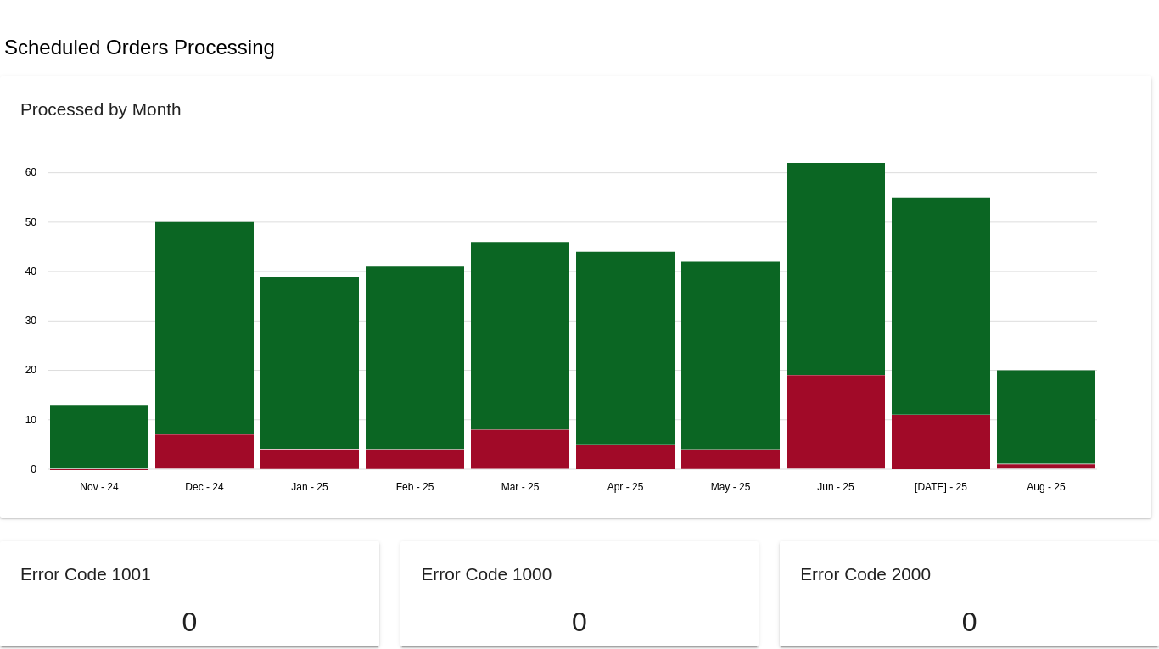
scroll to position [1051, 0]
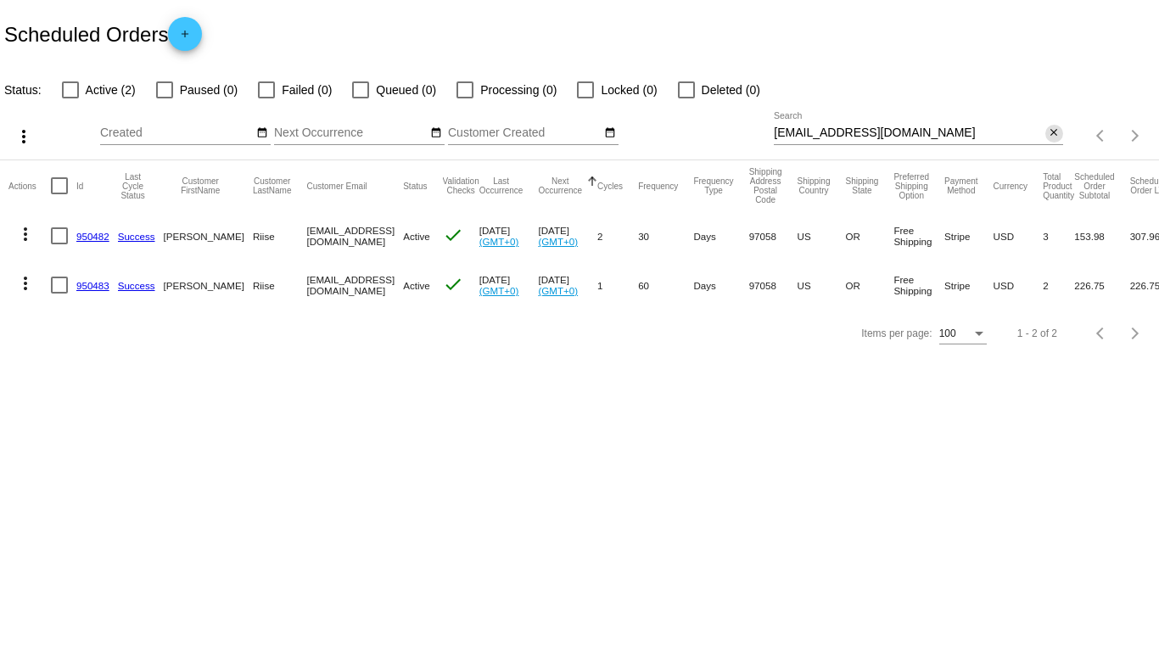
click at [1056, 125] on button "close" at bounding box center [1055, 134] width 18 height 18
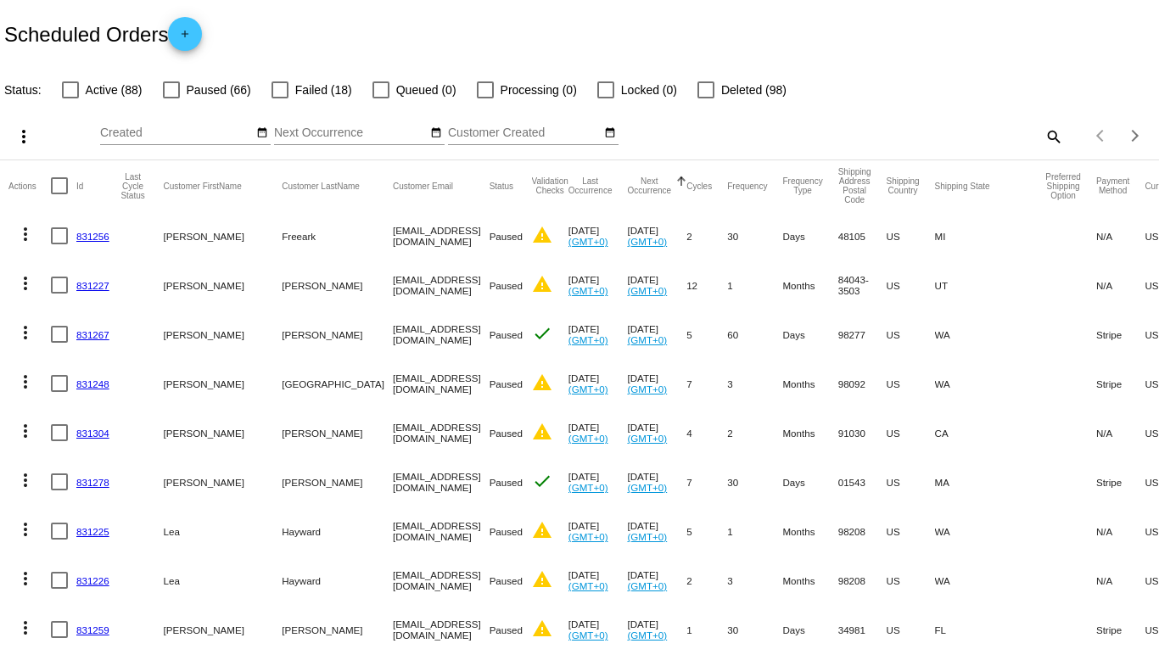
click at [1043, 137] on mat-icon "search" at bounding box center [1053, 136] width 20 height 26
drag, startPoint x: 867, startPoint y: 122, endPoint x: 867, endPoint y: 135, distance: 12.7
paste input "[EMAIL_ADDRESS][DOMAIN_NAME]"
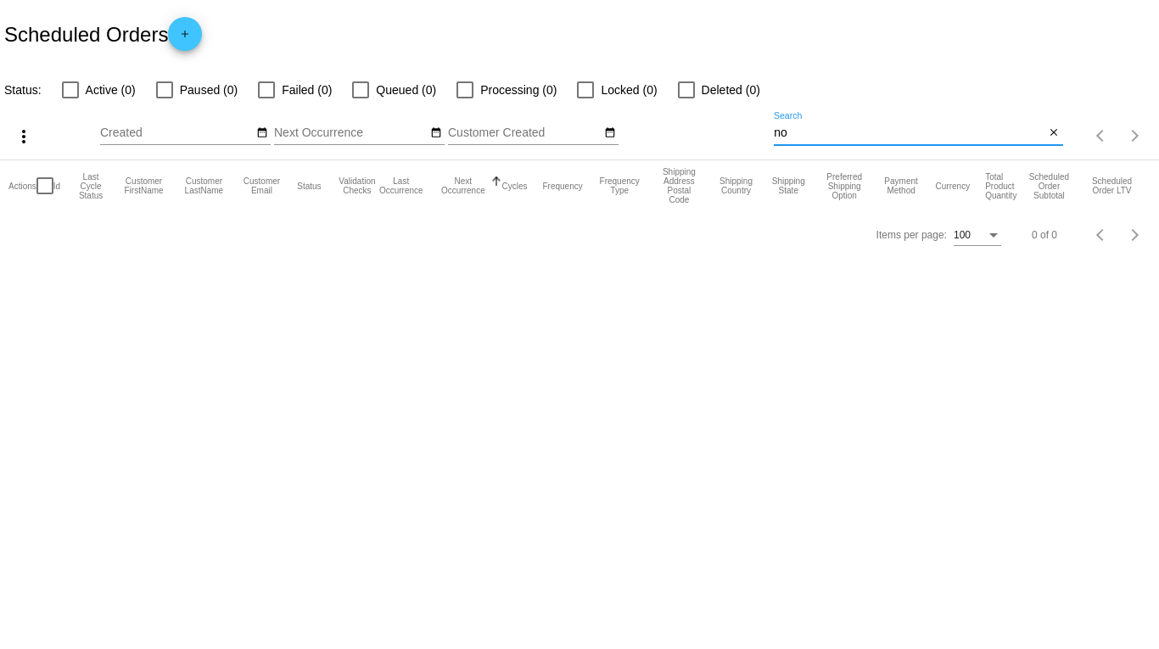
type input "n"
click at [850, 132] on input "[PERSON_NAME][GEOGRAPHIC_DATA]" at bounding box center [909, 133] width 271 height 14
paste input "[EMAIL_ADDRESS][DOMAIN_NAME]"
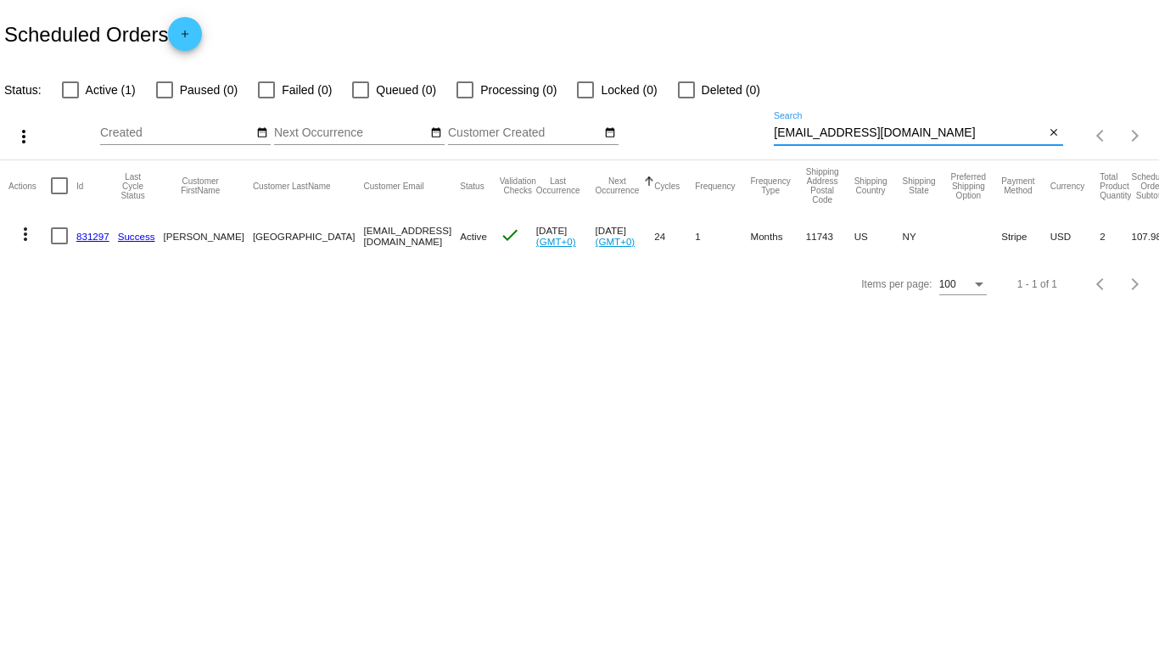
type input "[EMAIL_ADDRESS][DOMAIN_NAME]"
click at [26, 238] on mat-icon "more_vert" at bounding box center [25, 234] width 20 height 20
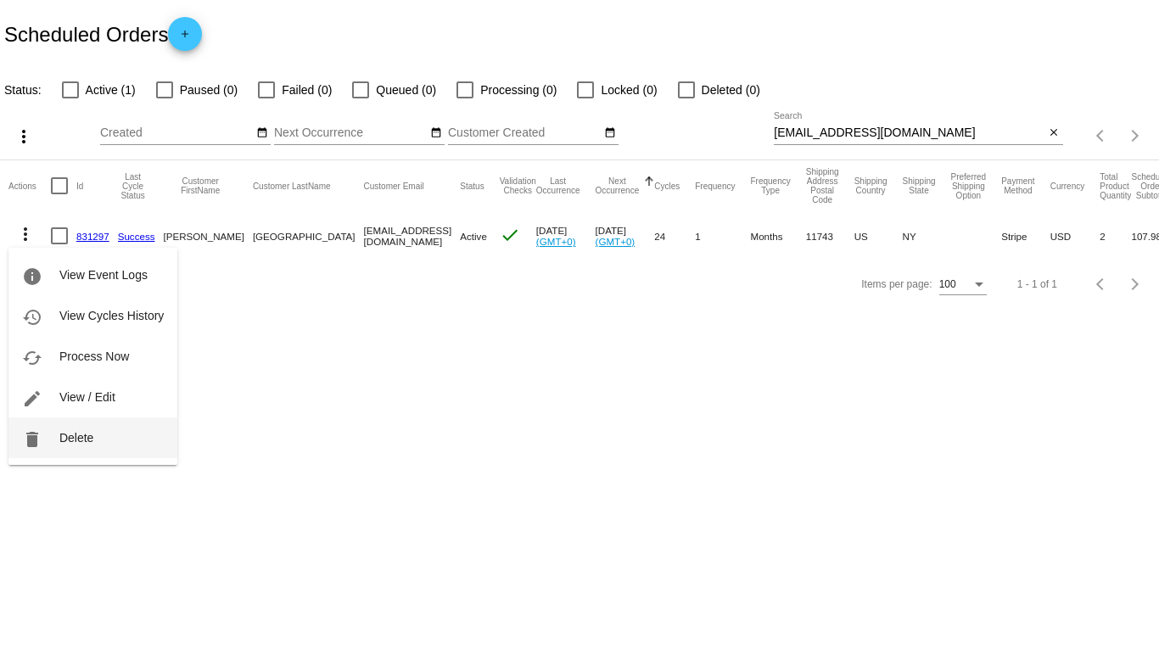
click at [93, 431] on span "Delete" at bounding box center [76, 438] width 34 height 14
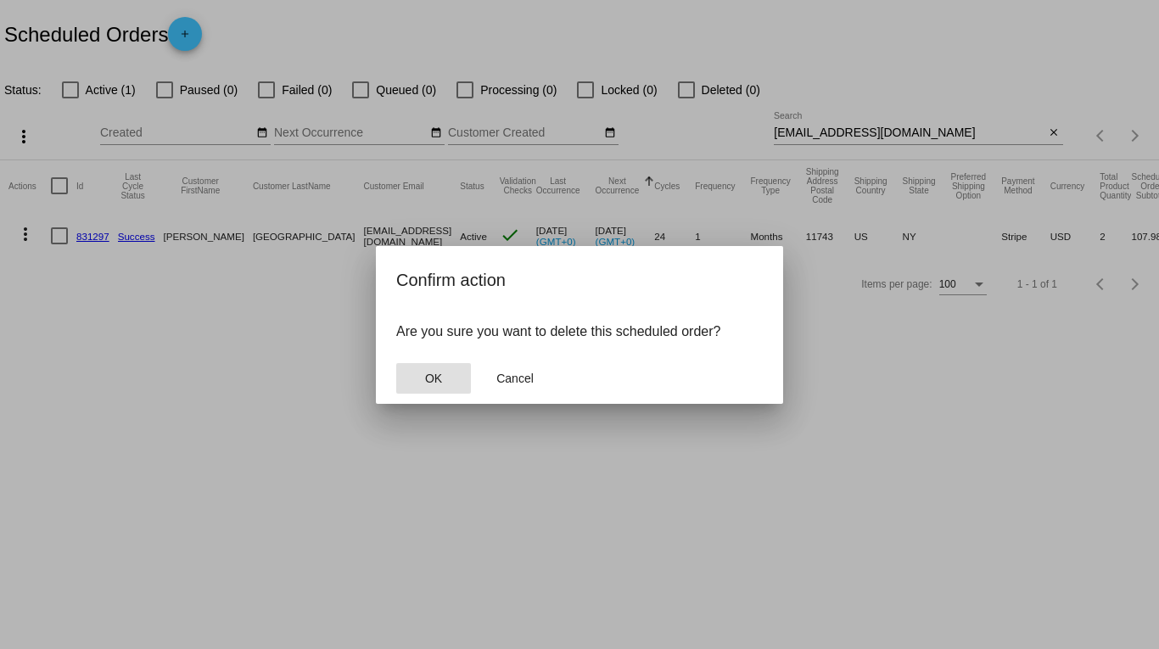
click at [432, 372] on span "OK" at bounding box center [433, 379] width 17 height 14
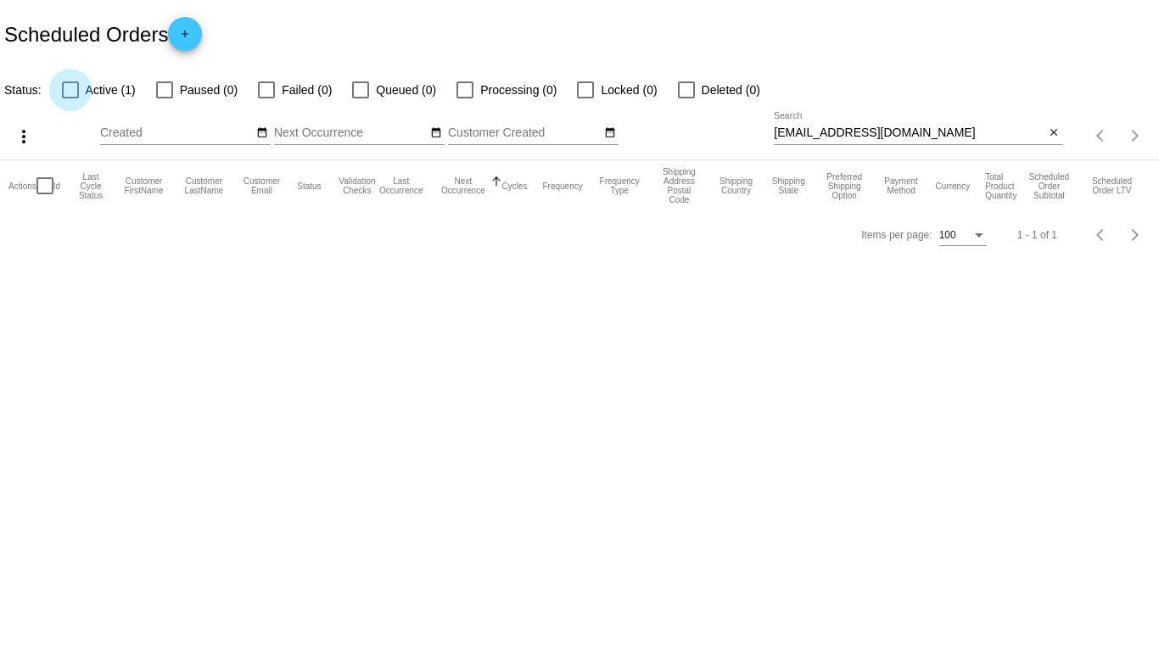
click at [70, 93] on div at bounding box center [70, 89] width 17 height 17
click at [70, 98] on input "Active (1)" at bounding box center [70, 98] width 1 height 1
checkbox input "true"
click at [681, 91] on div at bounding box center [686, 89] width 17 height 17
click at [686, 98] on input "Deleted (1)" at bounding box center [686, 98] width 1 height 1
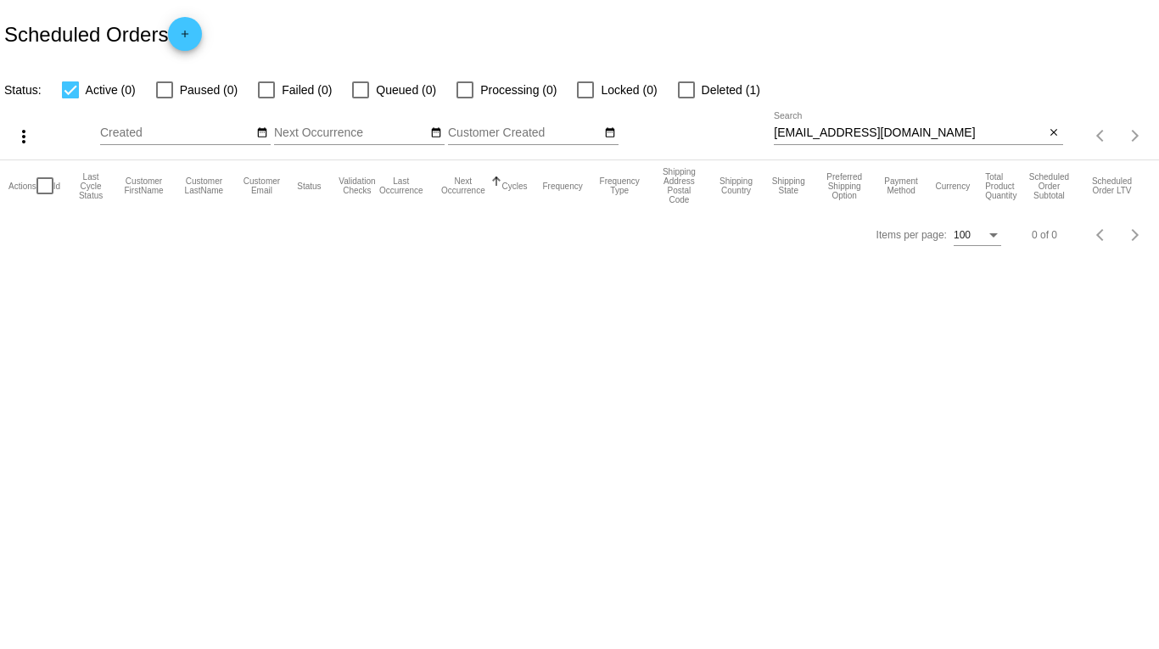
checkbox input "true"
